Goal: Task Accomplishment & Management: Complete application form

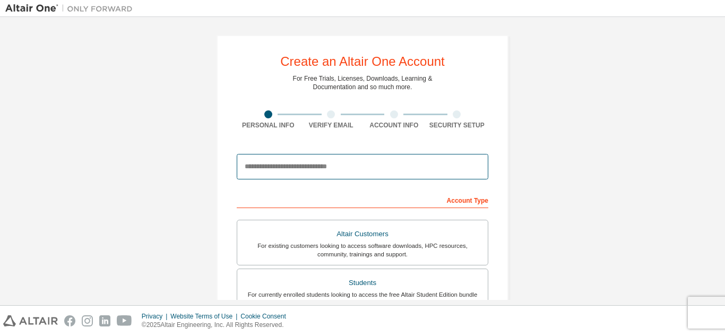
click at [407, 162] on input "email" at bounding box center [363, 166] width 252 height 25
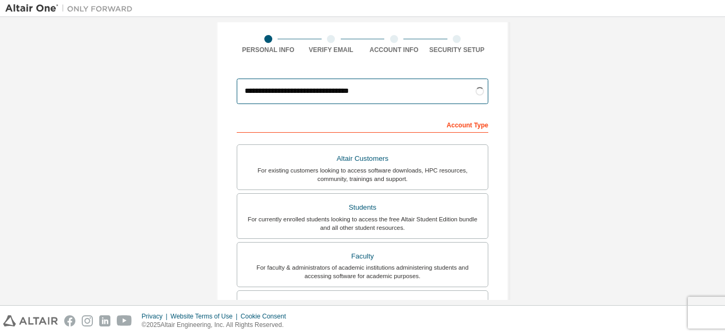
scroll to position [103, 0]
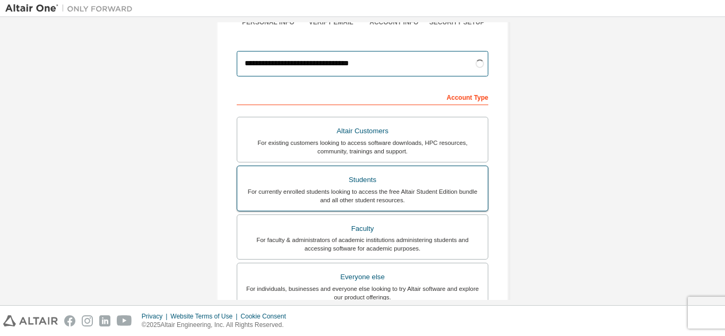
type input "**********"
click at [438, 201] on div "For currently enrolled students looking to access the free Altair Student Editi…" at bounding box center [363, 195] width 238 height 17
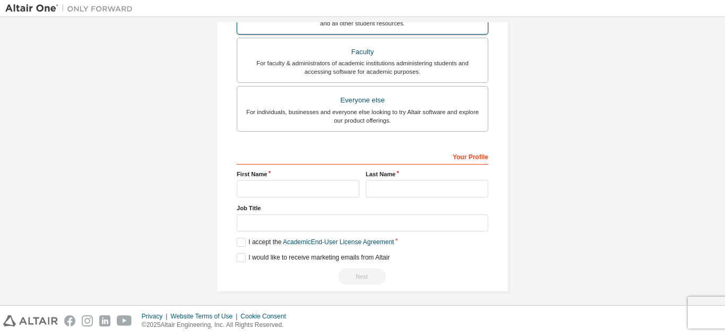
scroll to position [284, 0]
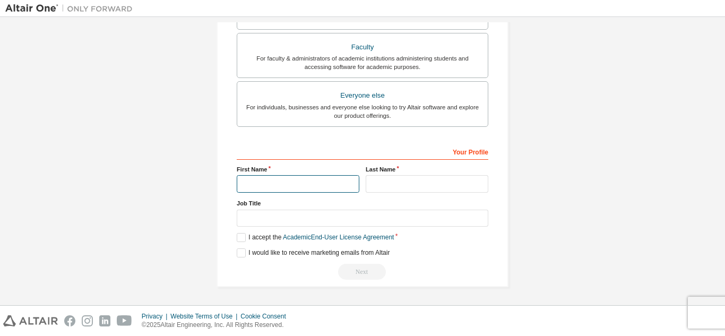
click at [344, 184] on input "text" at bounding box center [298, 184] width 123 height 18
type input "**********"
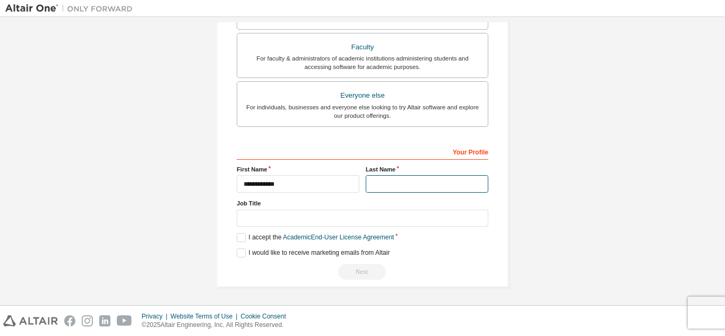
click at [441, 181] on input "text" at bounding box center [427, 184] width 123 height 18
type input "**********"
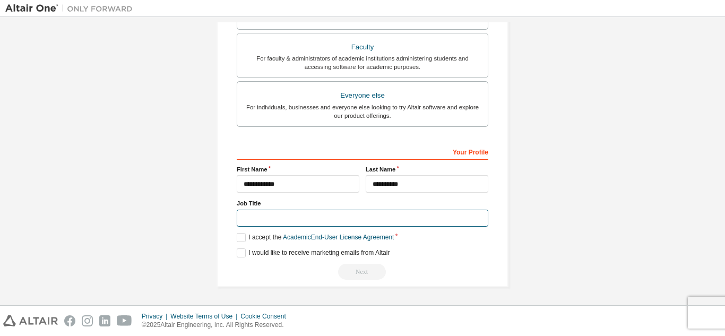
click at [427, 221] on input "text" at bounding box center [363, 219] width 252 height 18
type input "*******"
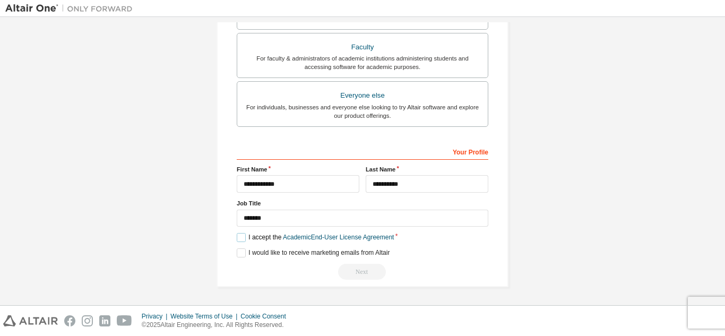
click at [237, 240] on label "I accept the Academic End-User License Agreement" at bounding box center [315, 237] width 157 height 9
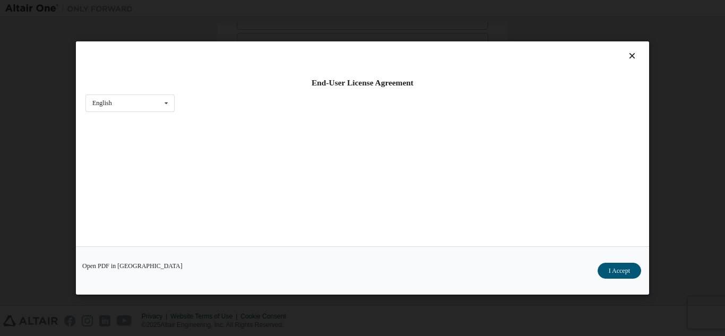
click at [235, 255] on div "Open PDF in New Tab I Accept" at bounding box center [362, 270] width 573 height 48
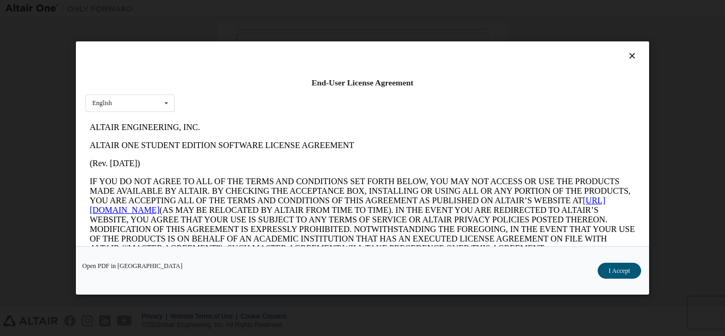
scroll to position [0, 0]
click at [629, 271] on button "I Accept" at bounding box center [620, 271] width 44 height 16
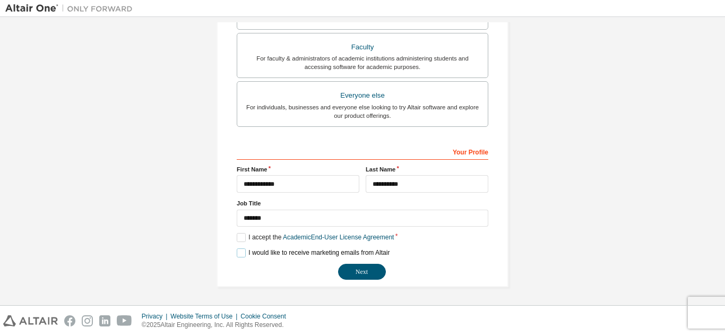
click at [238, 256] on label "I would like to receive marketing emails from Altair" at bounding box center [313, 252] width 153 height 9
click at [360, 272] on button "Next" at bounding box center [362, 272] width 48 height 16
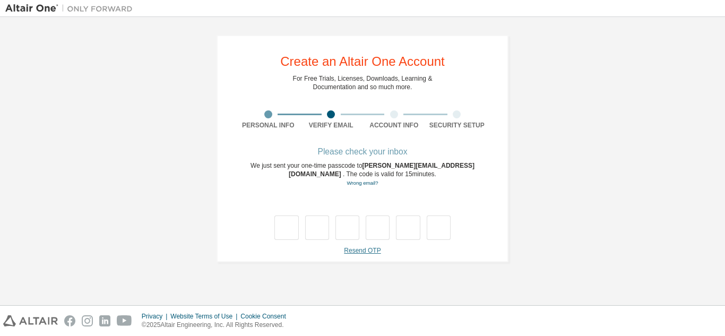
click at [365, 253] on link "Resend OTP" at bounding box center [362, 250] width 37 height 7
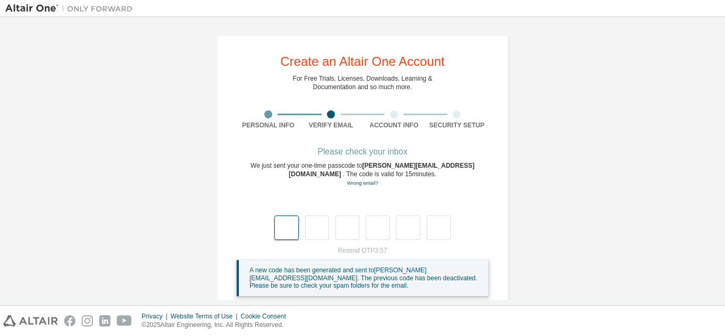
click at [284, 228] on input "text" at bounding box center [286, 227] width 24 height 24
type input "*"
click at [342, 228] on input "*" at bounding box center [347, 227] width 24 height 24
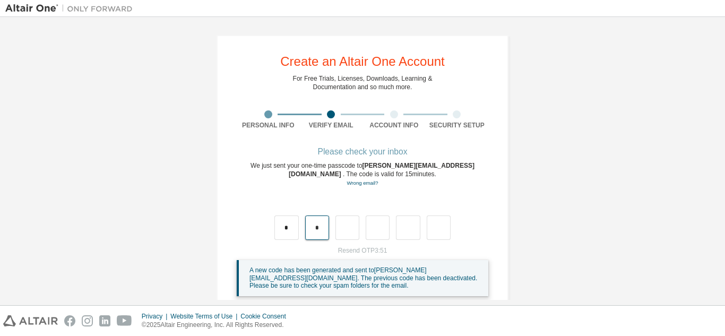
click at [316, 226] on input "*" at bounding box center [317, 227] width 24 height 24
click at [285, 228] on input "*" at bounding box center [286, 227] width 24 height 24
type input "*"
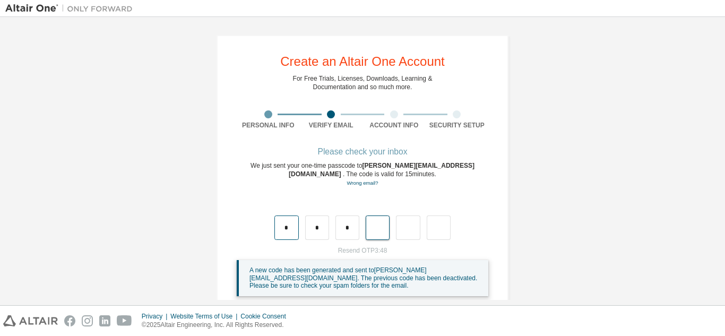
type input "*"
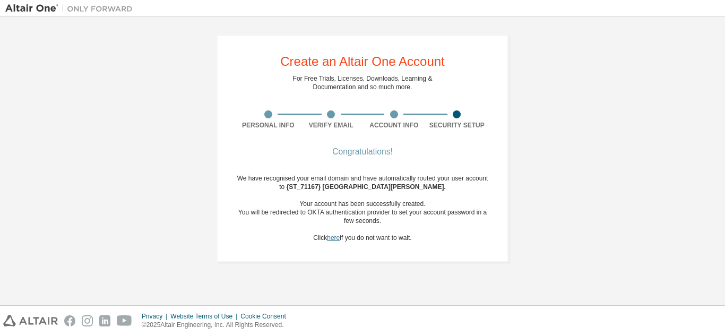
click at [333, 240] on link "here" at bounding box center [333, 237] width 13 height 7
